Goal: Information Seeking & Learning: Learn about a topic

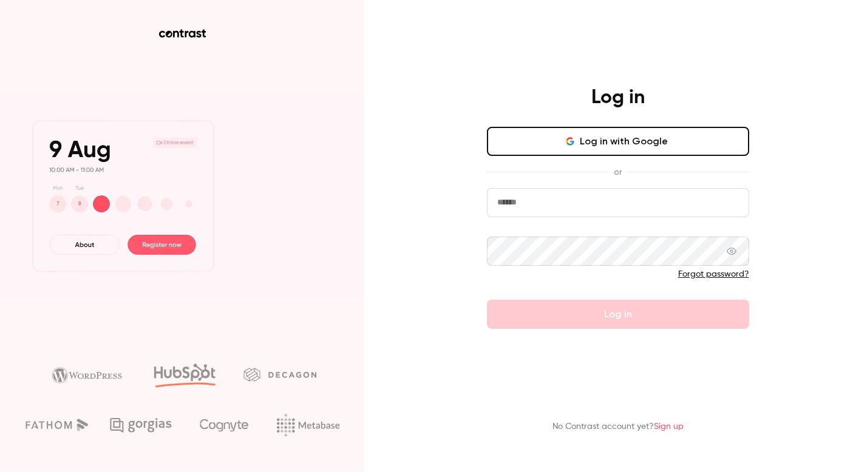
click at [657, 137] on button "Log in with Google" at bounding box center [618, 141] width 262 height 29
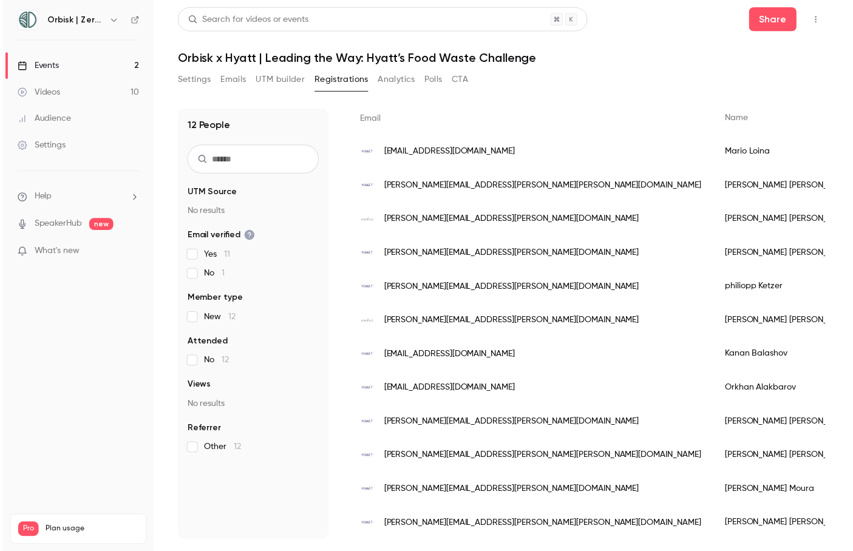
scroll to position [103, 0]
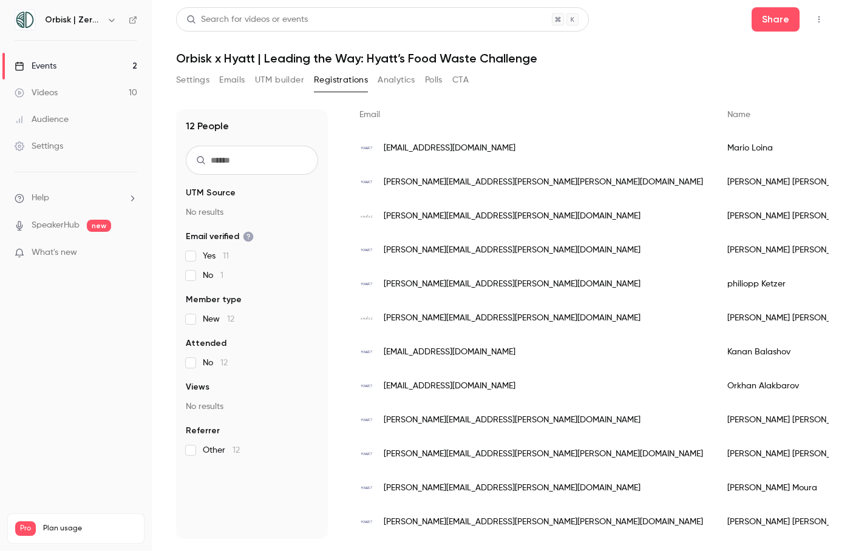
click at [715, 119] on div "Name" at bounding box center [791, 115] width 152 height 32
click at [640, 84] on div "Settings Emails UTM builder Registrations Analytics Polls CTA" at bounding box center [502, 82] width 652 height 24
click at [50, 251] on span "What's new" at bounding box center [55, 252] width 46 height 13
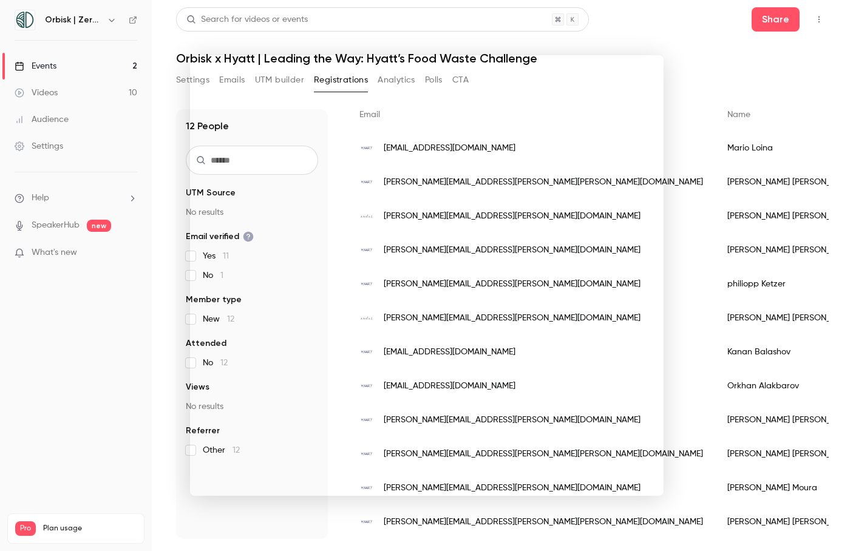
drag, startPoint x: 156, startPoint y: 334, endPoint x: 128, endPoint y: 178, distance: 158.4
click at [155, 334] on div at bounding box center [426, 275] width 853 height 551
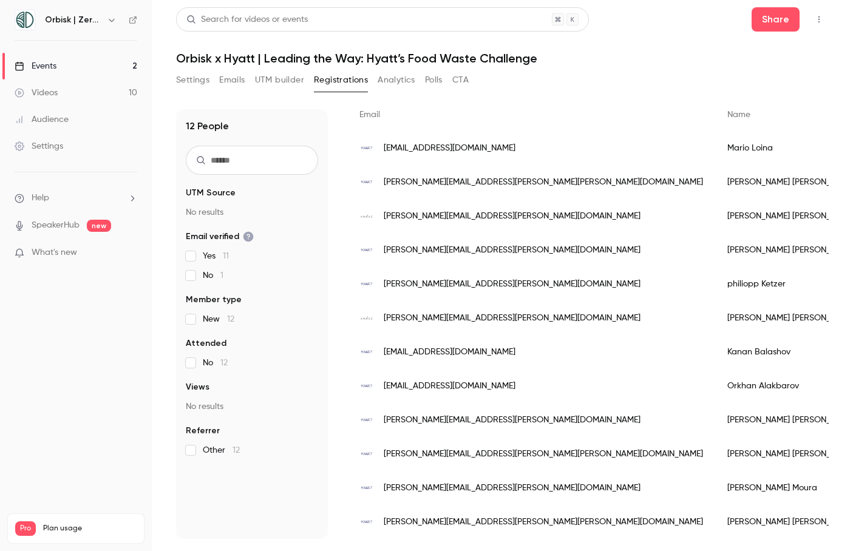
click at [76, 124] on link "Audience" at bounding box center [76, 119] width 152 height 27
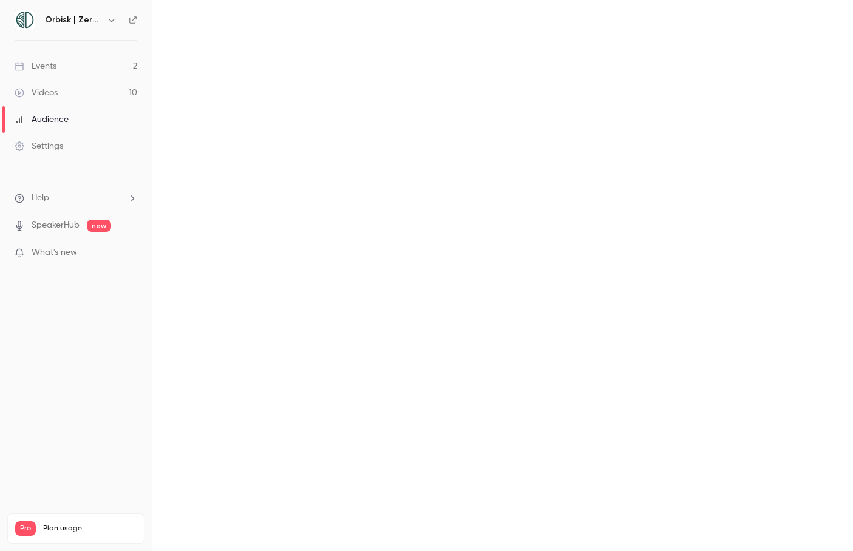
click at [68, 95] on link "Videos 10" at bounding box center [76, 92] width 152 height 27
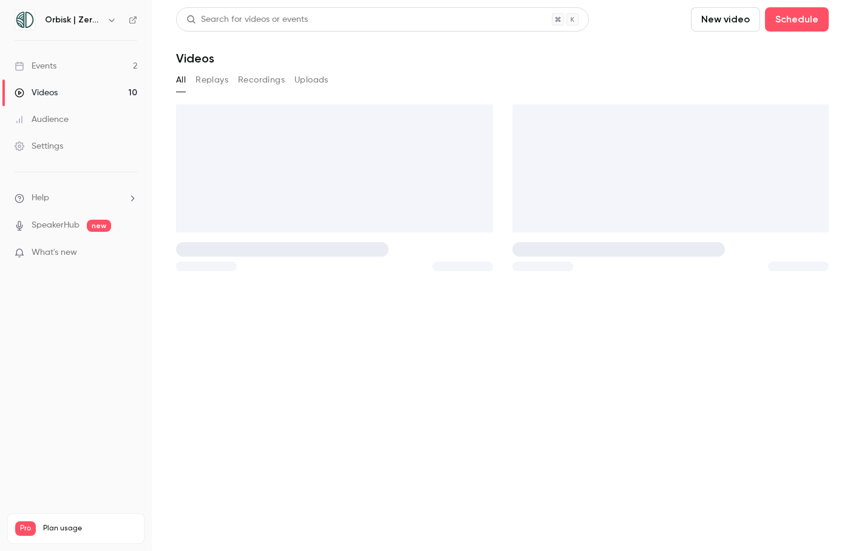
click at [50, 68] on div "Events" at bounding box center [36, 66] width 42 height 12
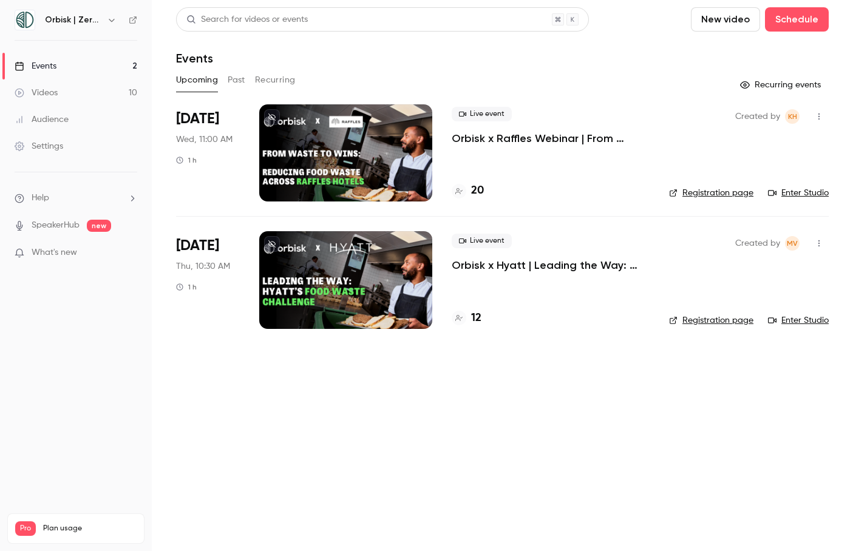
click at [553, 271] on p "Orbisk x Hyatt | Leading the Way: Hyatt’s Food Waste Challenge" at bounding box center [550, 265] width 198 height 15
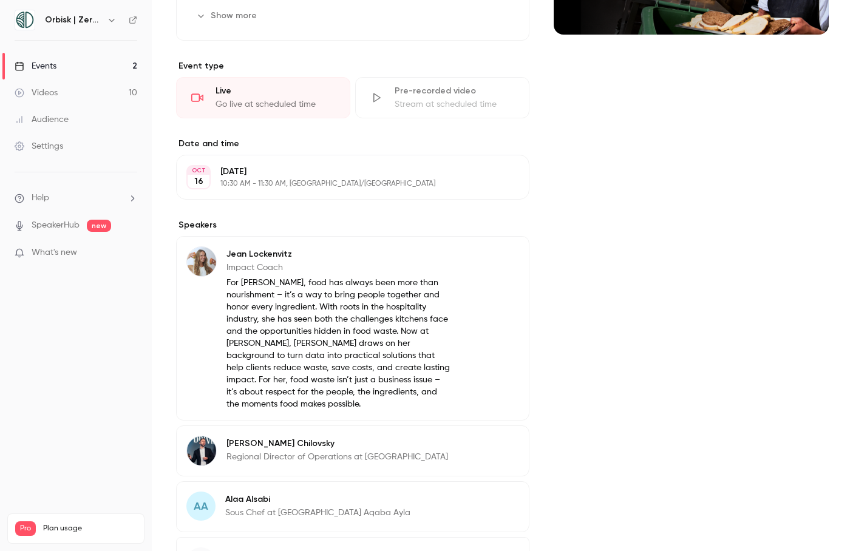
scroll to position [343, 0]
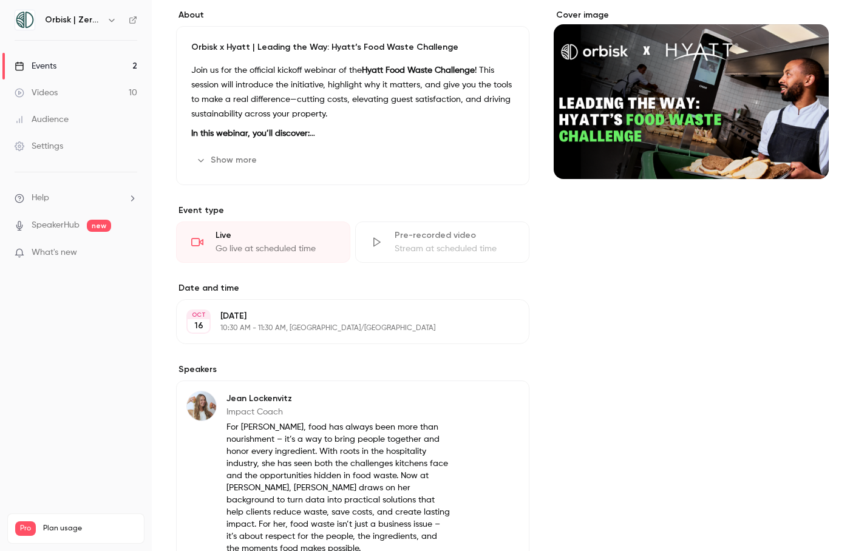
click at [245, 157] on button "Show more" at bounding box center [227, 159] width 73 height 19
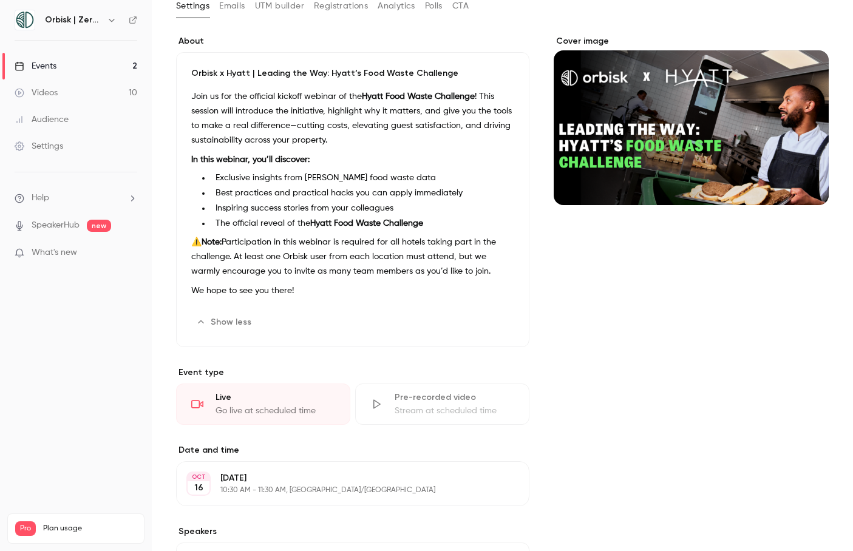
scroll to position [73, 0]
